Goal: Task Accomplishment & Management: Use online tool/utility

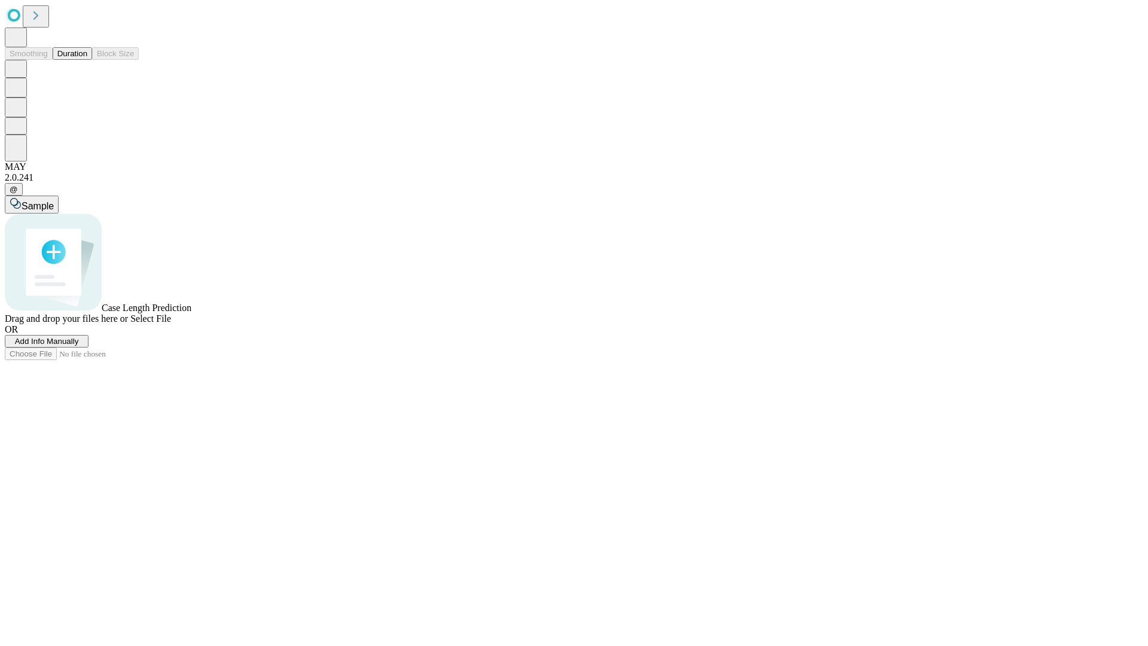
click at [87, 60] on button "Duration" at bounding box center [72, 53] width 39 height 13
click at [79, 346] on span "Add Info Manually" at bounding box center [47, 341] width 64 height 9
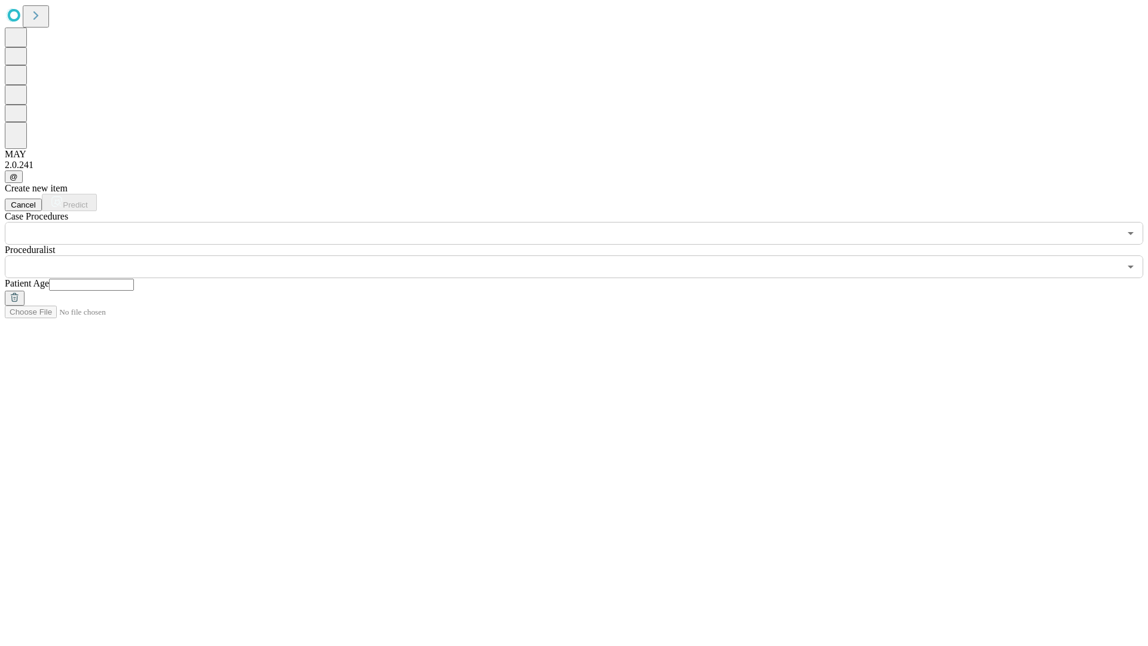
click at [134, 279] on input "text" at bounding box center [91, 285] width 85 height 12
type input "**"
click at [582, 255] on input "text" at bounding box center [562, 266] width 1115 height 23
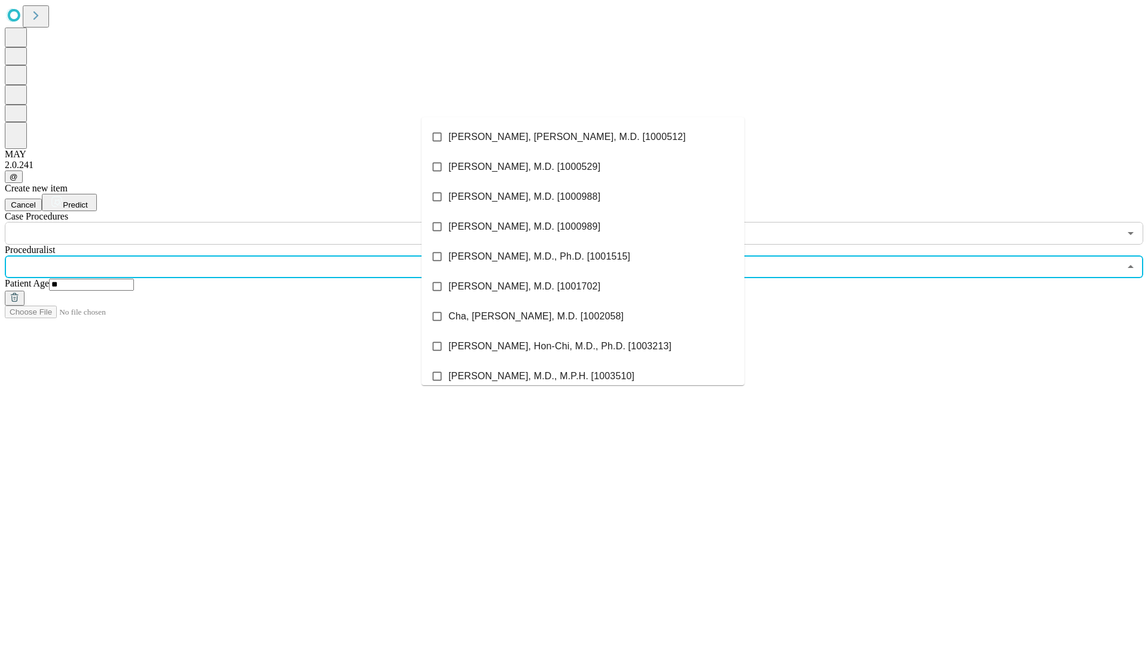
click at [583, 137] on li "[PERSON_NAME], [PERSON_NAME], M.D. [1000512]" at bounding box center [583, 137] width 323 height 30
